Goal: Navigation & Orientation: Find specific page/section

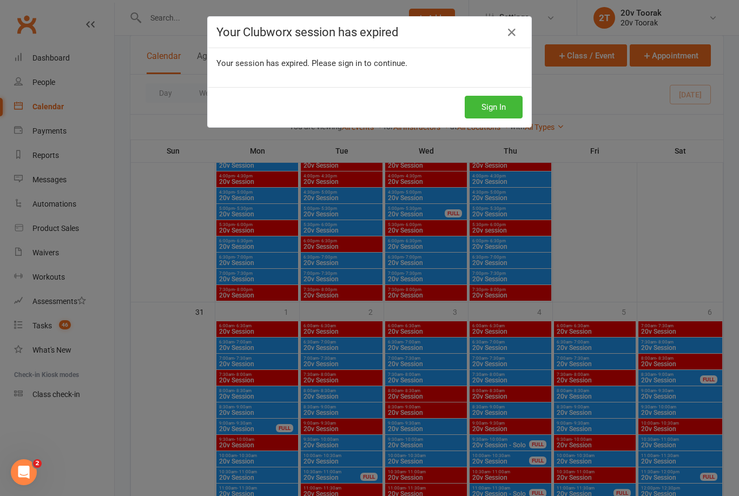
click at [506, 29] on link at bounding box center [511, 32] width 17 height 17
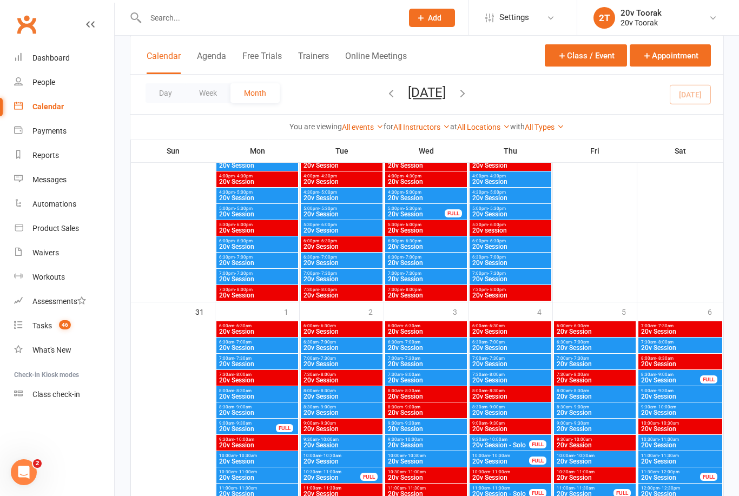
click at [49, 107] on div "Calendar" at bounding box center [47, 106] width 31 height 9
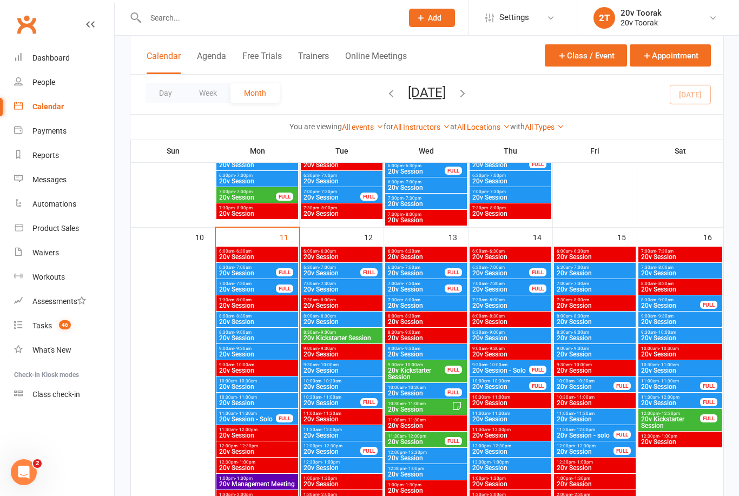
scroll to position [989, 0]
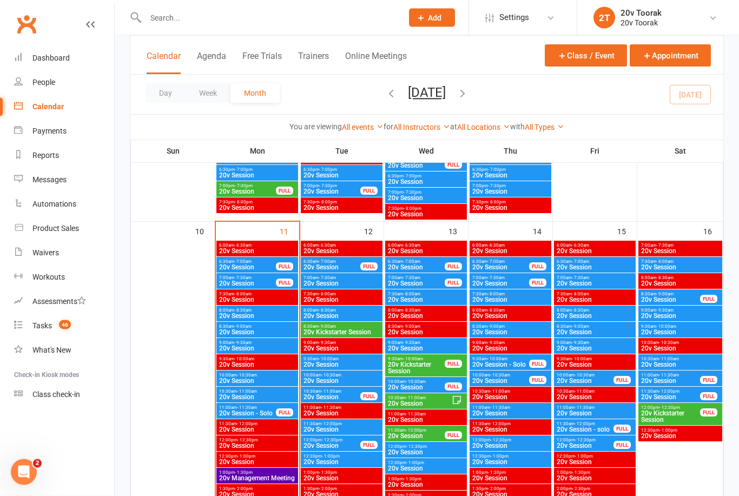
click at [252, 265] on span "20v Session" at bounding box center [248, 267] width 58 height 6
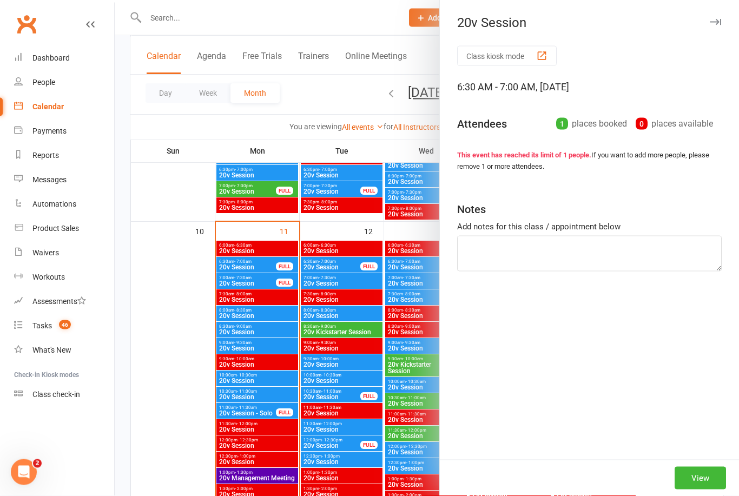
scroll to position [990, 0]
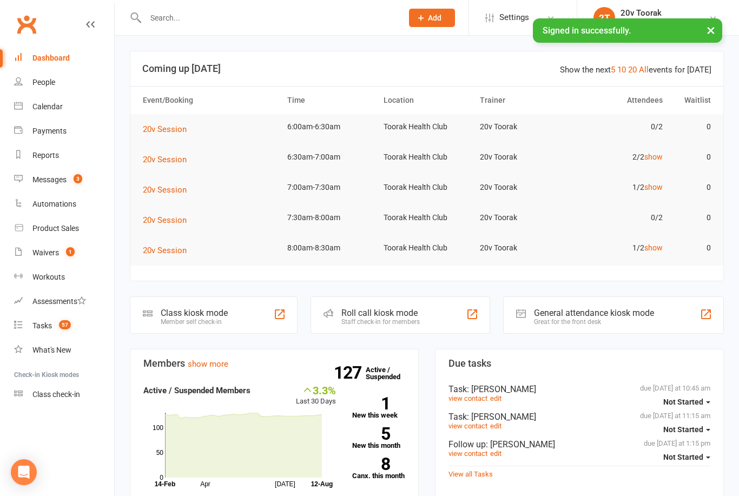
click at [64, 178] on div "Messages" at bounding box center [49, 179] width 34 height 9
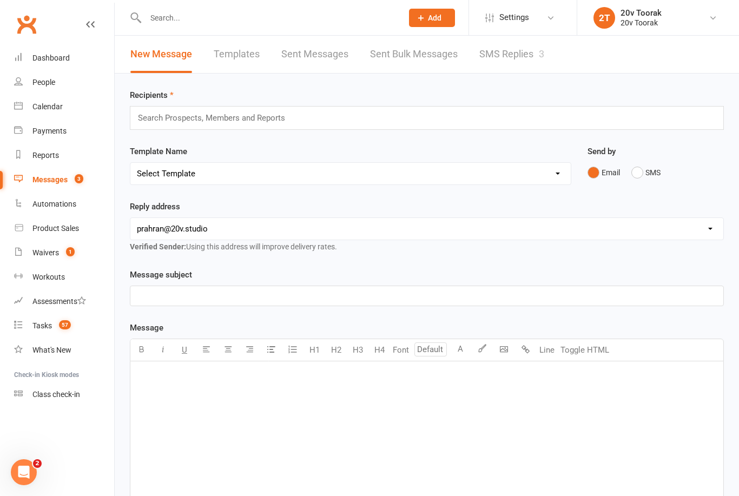
click at [512, 56] on link "SMS Replies 3" at bounding box center [511, 54] width 65 height 37
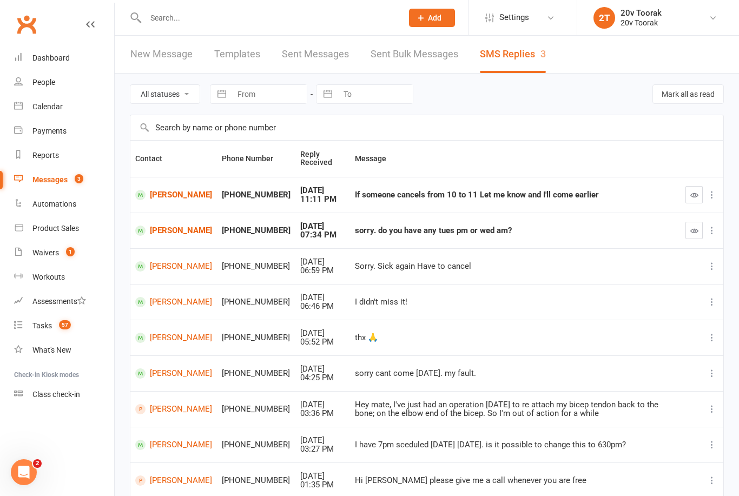
click at [57, 99] on link "Calendar" at bounding box center [64, 107] width 100 height 24
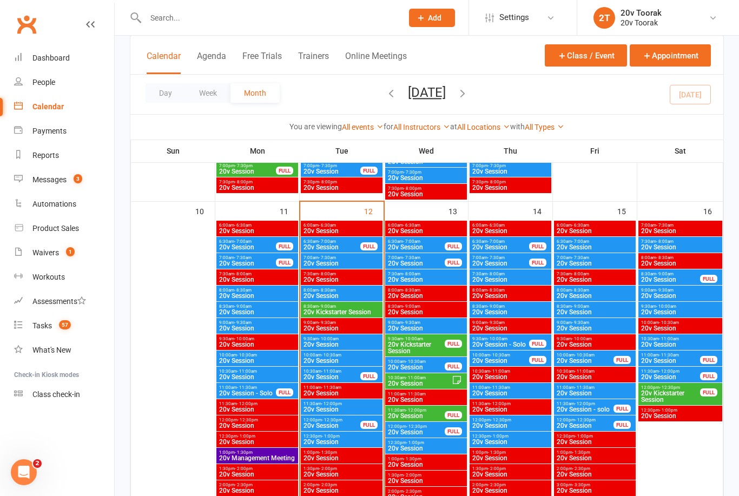
scroll to position [1039, 0]
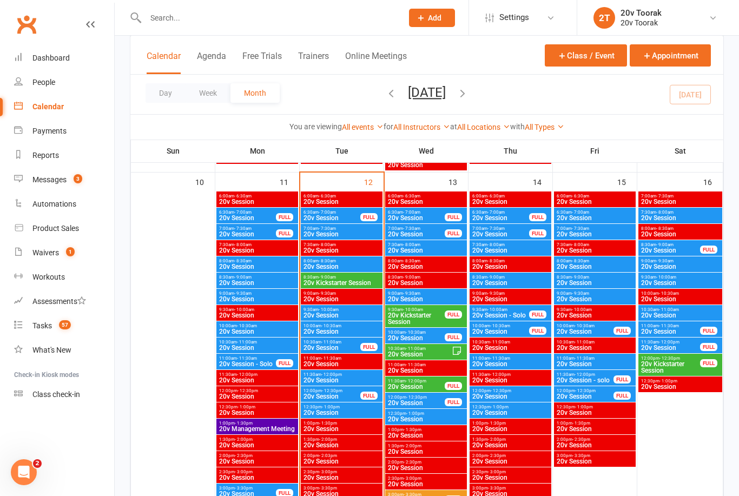
click at [332, 213] on span "- 7:00am" at bounding box center [327, 212] width 17 height 5
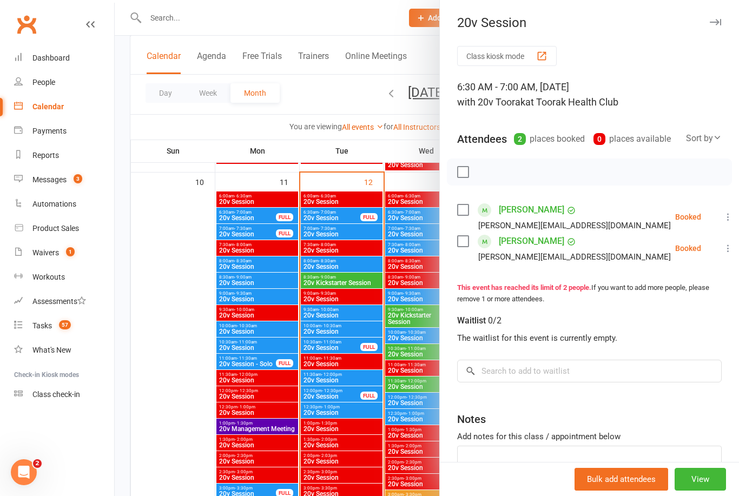
click at [362, 227] on div at bounding box center [427, 248] width 624 height 496
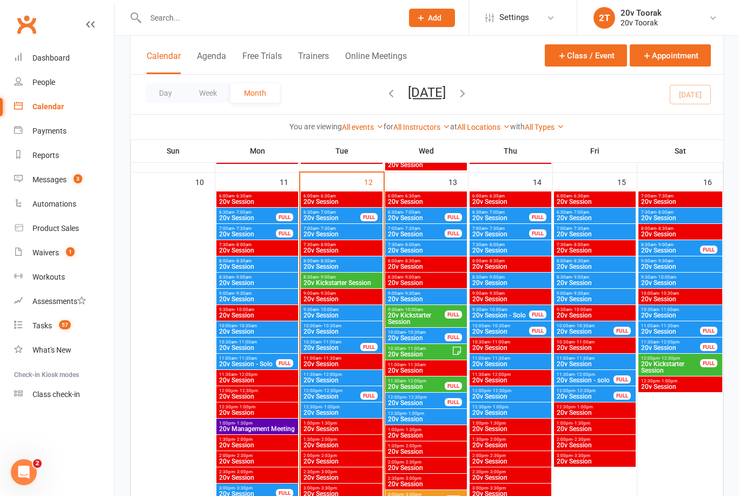
click at [360, 231] on span "20v Session" at bounding box center [341, 234] width 77 height 6
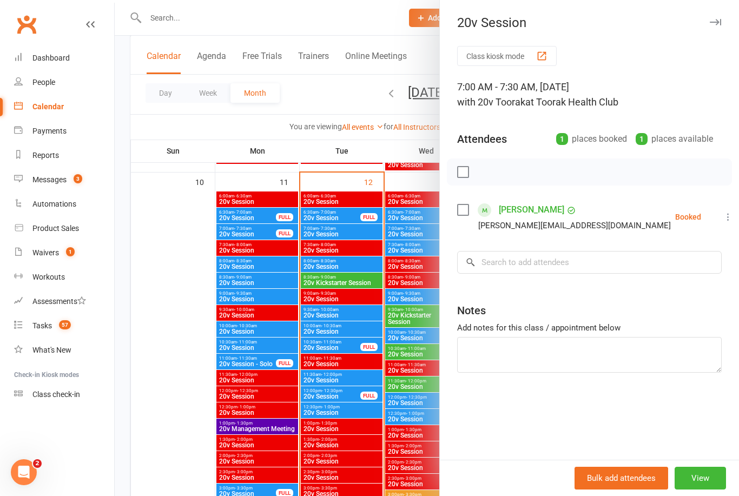
click at [360, 236] on div at bounding box center [427, 248] width 624 height 496
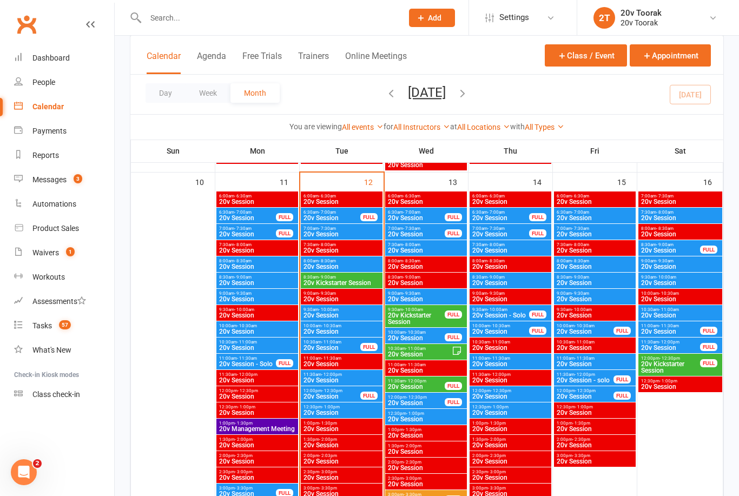
click at [360, 234] on span "20v Session" at bounding box center [341, 234] width 77 height 6
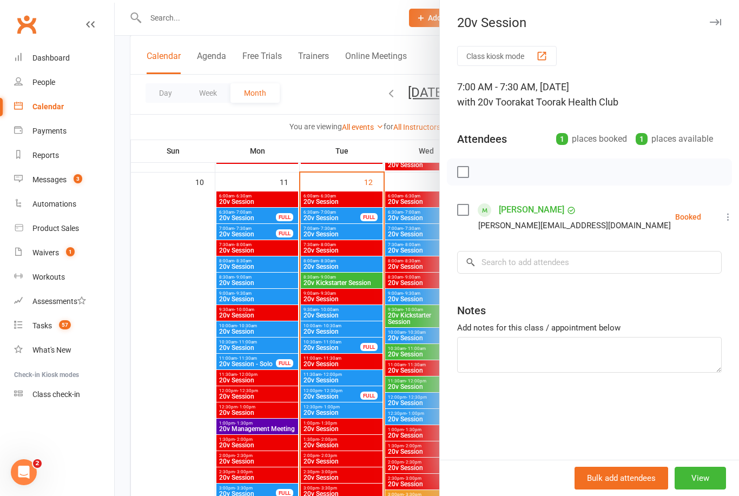
click at [353, 250] on div at bounding box center [427, 248] width 624 height 496
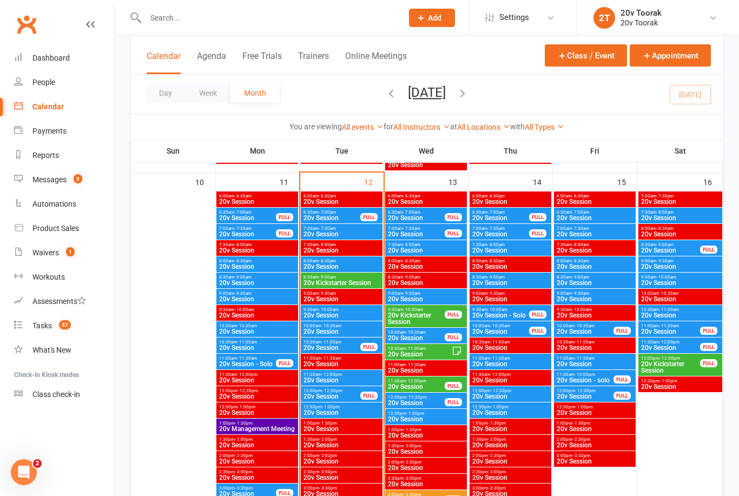
click at [356, 251] on span "20v Session" at bounding box center [341, 250] width 77 height 6
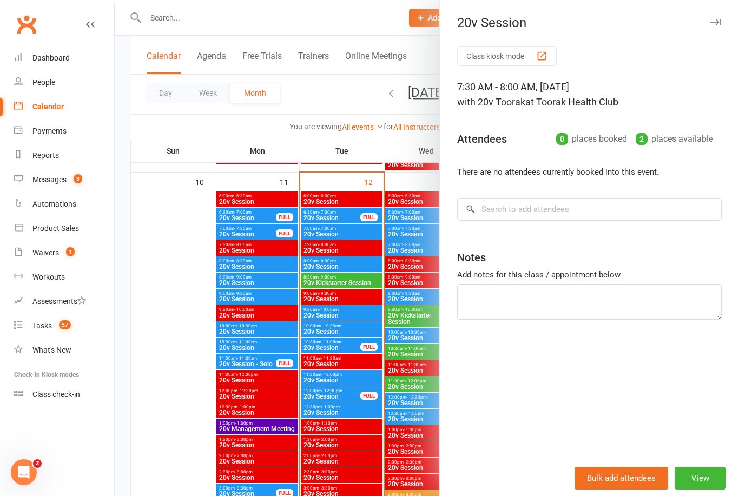
click at [358, 267] on div at bounding box center [427, 248] width 624 height 496
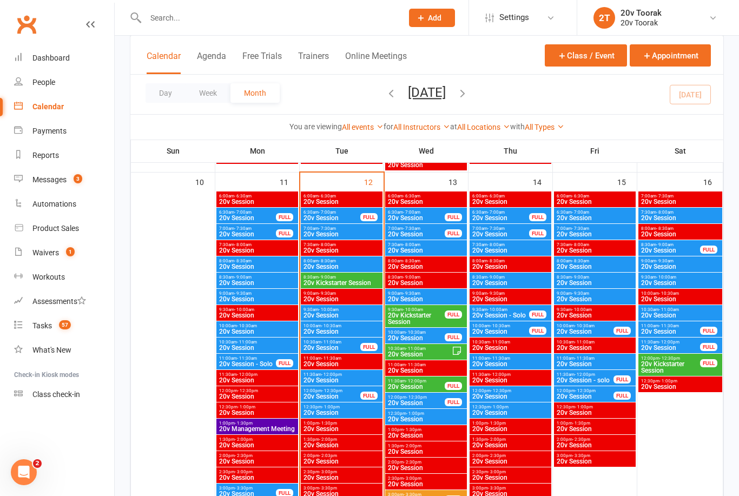
click at [363, 266] on span "20v Session" at bounding box center [341, 266] width 77 height 6
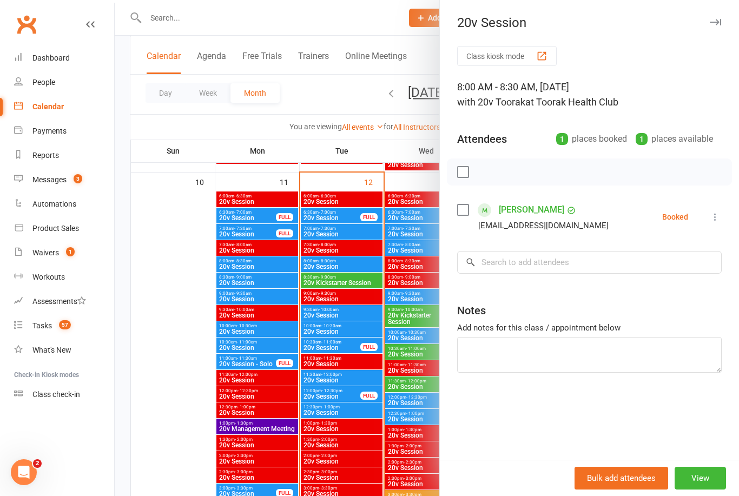
click at [360, 284] on div at bounding box center [427, 248] width 624 height 496
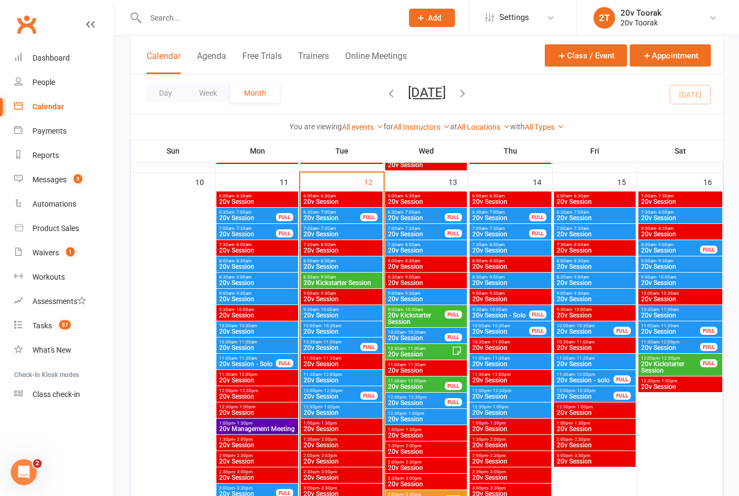
click at [363, 282] on span "20v Kickstarter Session" at bounding box center [341, 283] width 77 height 6
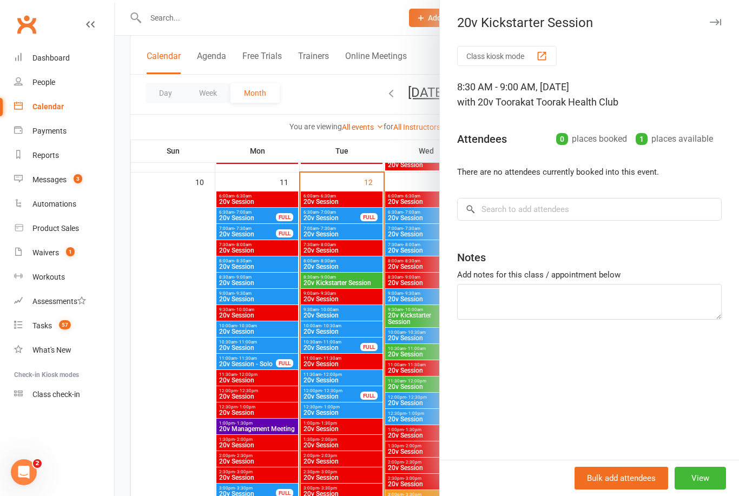
click at [363, 264] on div at bounding box center [427, 248] width 624 height 496
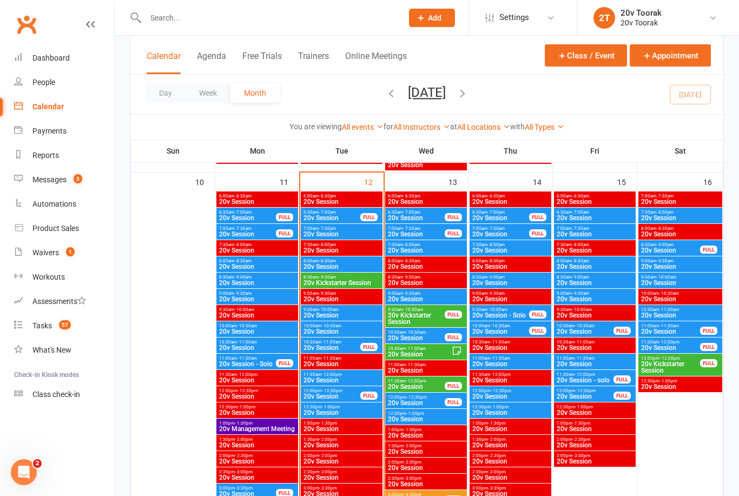
click at [356, 316] on span "20v Session" at bounding box center [341, 315] width 77 height 6
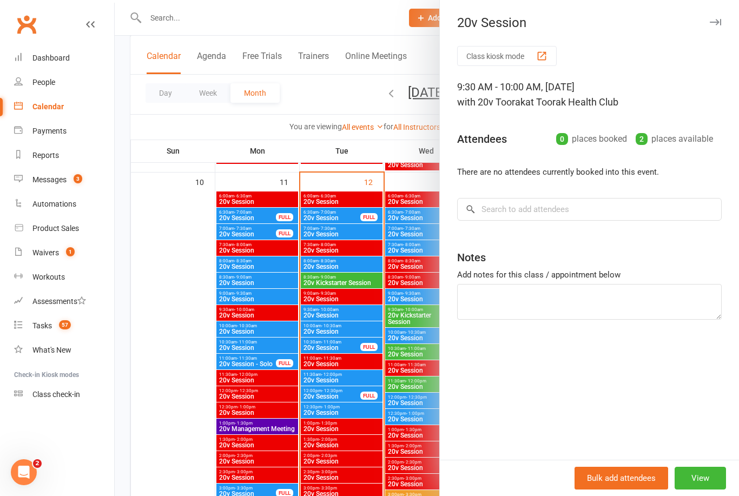
click at [355, 325] on div at bounding box center [427, 248] width 624 height 496
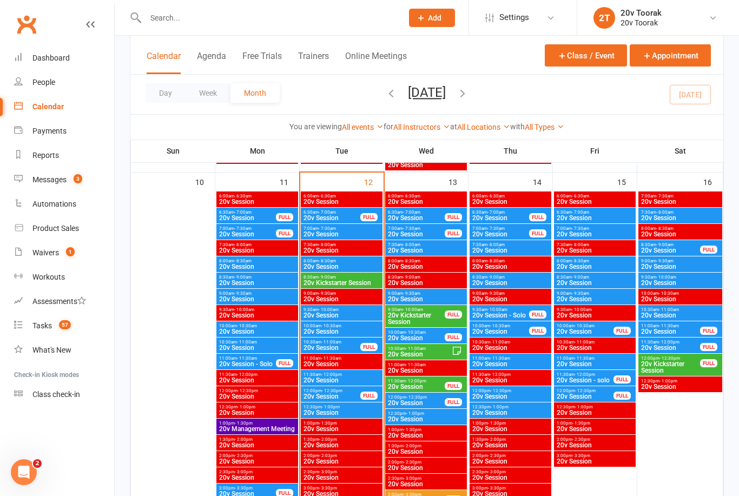
click at [361, 327] on span "10:00am - 10:30am" at bounding box center [341, 325] width 77 height 5
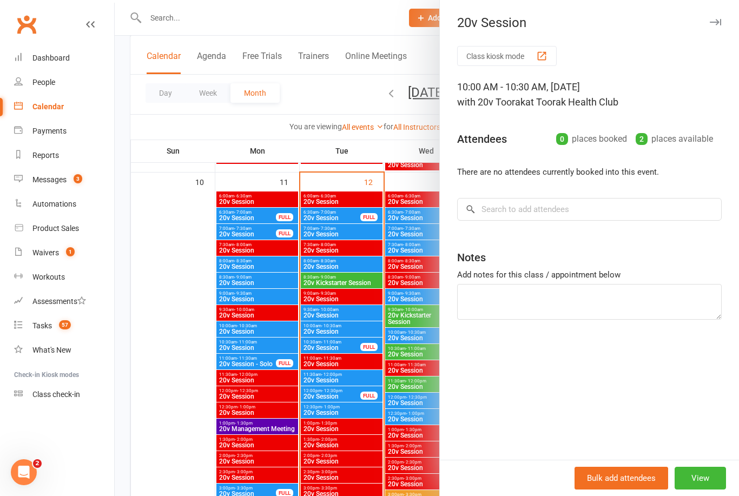
click at [352, 342] on div at bounding box center [427, 248] width 624 height 496
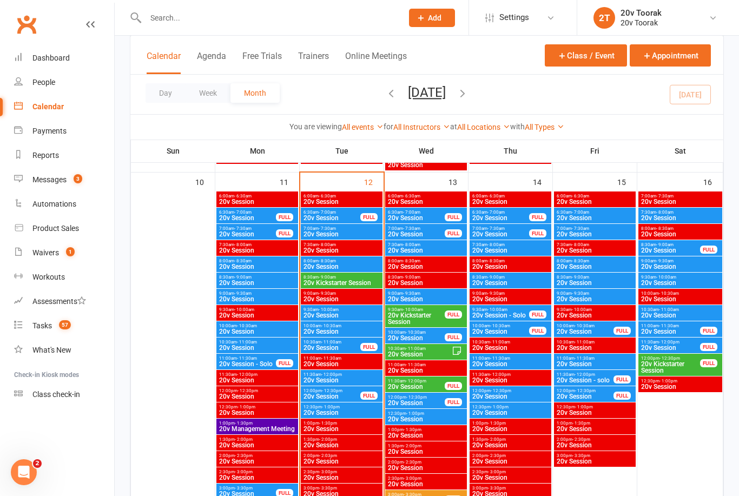
click at [346, 347] on span "20v Session" at bounding box center [332, 348] width 58 height 6
